Goal: Task Accomplishment & Management: Use online tool/utility

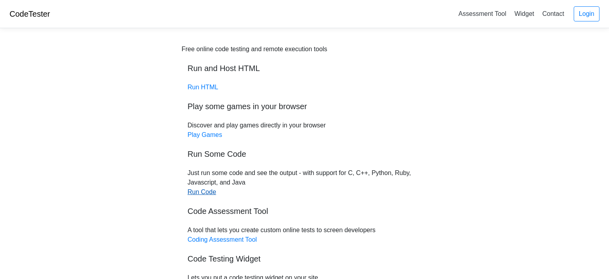
click at [198, 190] on link "Run Code" at bounding box center [202, 191] width 29 height 7
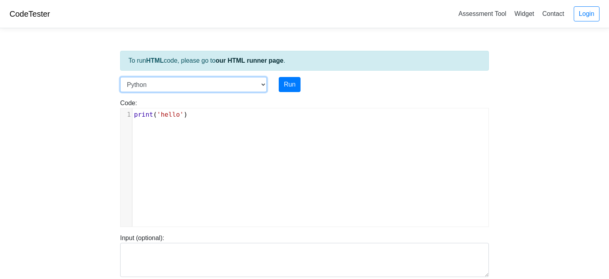
select select "c"
click option "C" at bounding box center [0, 0] width 0 height 0
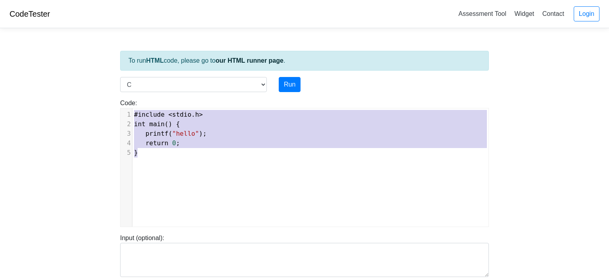
scroll to position [39, 3]
drag, startPoint x: 147, startPoint y: 154, endPoint x: 130, endPoint y: 115, distance: 42.4
click at [132, 115] on div "1 #include < stdio . h > 2 int main () { 3 printf ( "hello" ); 4 return 0 ; 5 }" at bounding box center [310, 134] width 356 height 48
type textarea "​#include <stdio.h> int main() { printf("hello"); return 0; }"
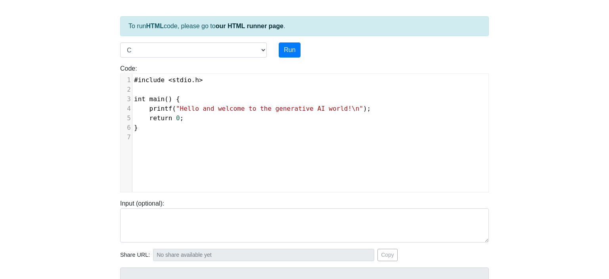
scroll to position [33, 0]
click at [295, 54] on button "Run" at bounding box center [290, 51] width 22 height 15
type input "https://codetester.io/runner?s=mVzEEO8xze"
type textarea "Stdout: Hello and welcome to the generative AI world!"
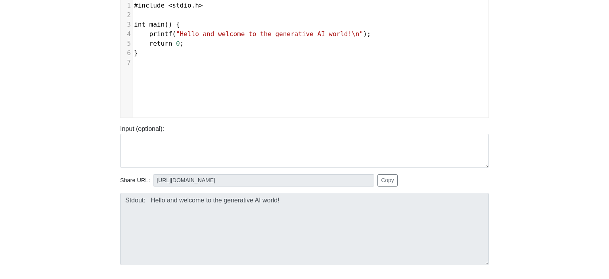
scroll to position [109, 0]
